Goal: Find specific page/section: Find specific page/section

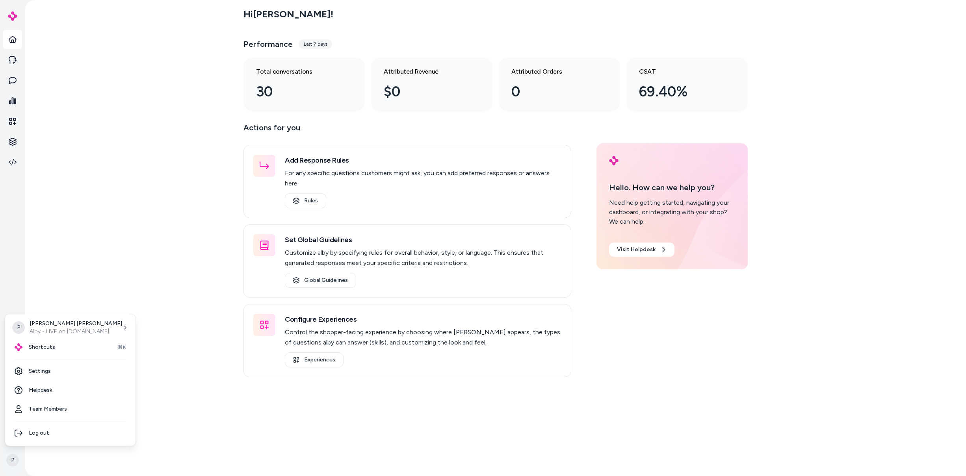
click at [15, 460] on html "P Hi Patrick ! Performance Last 7 days Total conversations 30 Attributed Revenu…" at bounding box center [483, 238] width 966 height 476
click at [76, 349] on div "Shortcuts ⌘K" at bounding box center [70, 347] width 124 height 19
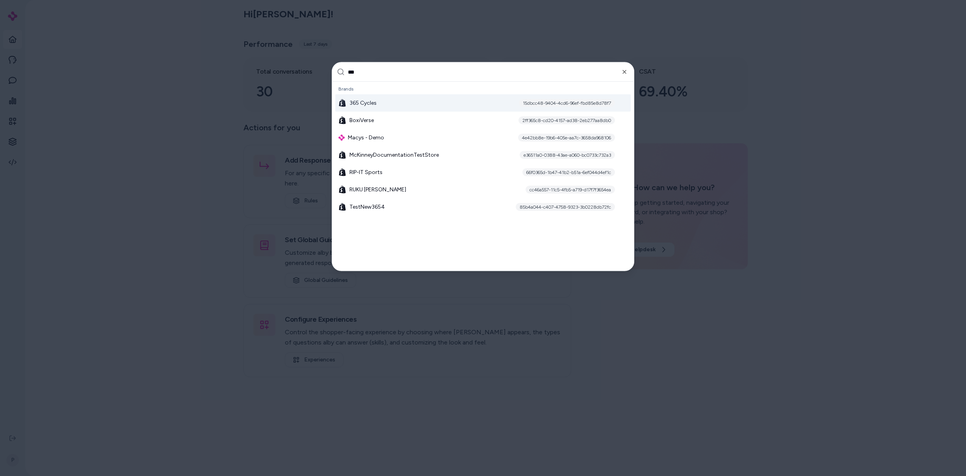
type input "***"
click at [416, 103] on div "365 Cycles 15dbcc48-9404-4cd6-96ef-fbd85e8d78f7" at bounding box center [482, 103] width 295 height 17
